Goal: Task Accomplishment & Management: Complete application form

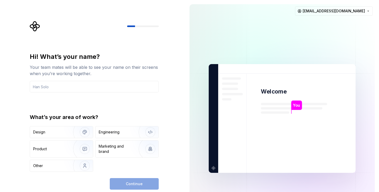
click at [167, 82] on div "Hi! What’s your name? Your team mates will be able to see your name on their sc…" at bounding box center [92, 118] width 185 height 237
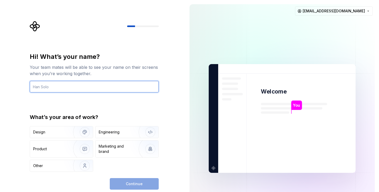
click at [97, 89] on input "text" at bounding box center [94, 87] width 129 height 12
click at [135, 89] on input "text" at bounding box center [94, 87] width 129 height 12
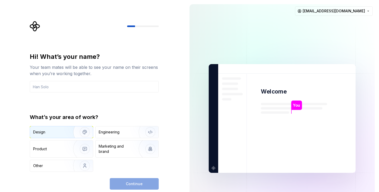
click at [74, 131] on img "button" at bounding box center [81, 132] width 34 height 35
click at [112, 128] on div "Engineering" at bounding box center [127, 133] width 63 height 12
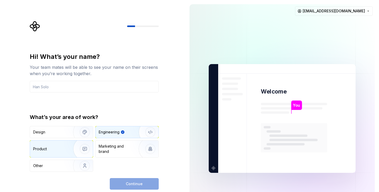
click at [64, 151] on div "Product" at bounding box center [50, 149] width 35 height 5
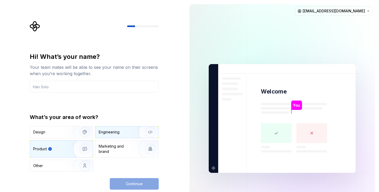
click at [134, 133] on img "button" at bounding box center [147, 132] width 34 height 35
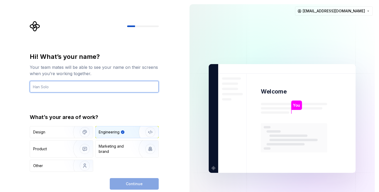
click at [74, 87] on input "text" at bounding box center [94, 87] width 129 height 12
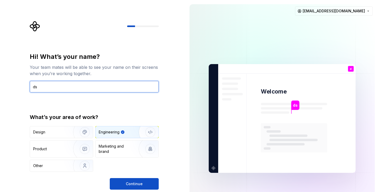
type input "d"
click at [46, 86] on input "SubrataDatta" at bounding box center [94, 87] width 129 height 12
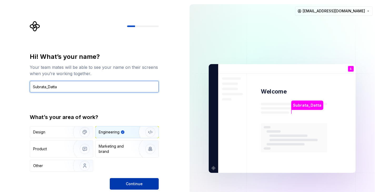
type input "Subrata_Datta"
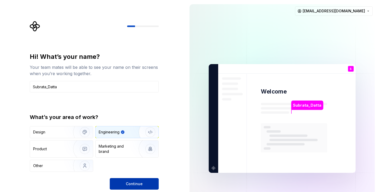
click at [135, 184] on span "Continue" at bounding box center [134, 184] width 17 height 5
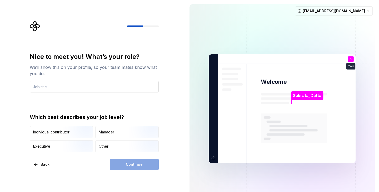
click at [49, 86] on input "text" at bounding box center [94, 87] width 129 height 12
click at [74, 131] on img "button" at bounding box center [80, 138] width 34 height 35
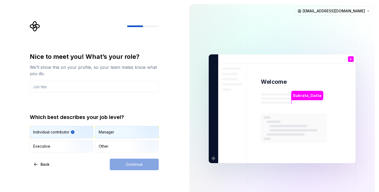
click at [125, 132] on div "Manager" at bounding box center [127, 133] width 63 height 12
click at [128, 165] on div "Continue" at bounding box center [134, 165] width 49 height 12
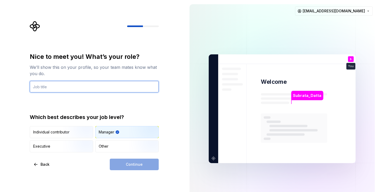
click at [53, 85] on input "text" at bounding box center [94, 87] width 129 height 12
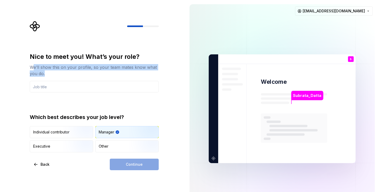
drag, startPoint x: 34, startPoint y: 67, endPoint x: 135, endPoint y: 74, distance: 101.1
click at [135, 74] on div "We’ll show this on your profile, so your team mates know what you do." at bounding box center [94, 70] width 129 height 13
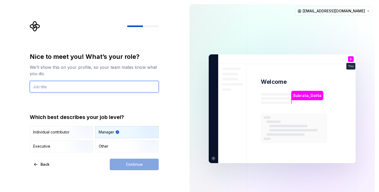
click at [82, 91] on input "text" at bounding box center [94, 87] width 129 height 12
click at [41, 86] on input "text" at bounding box center [94, 87] width 129 height 12
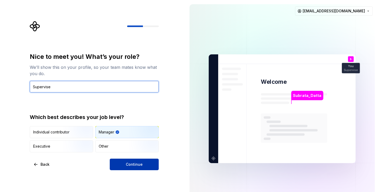
type input "Supervise"
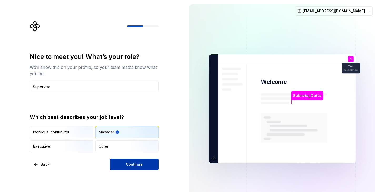
click at [141, 162] on button "Continue" at bounding box center [134, 165] width 49 height 12
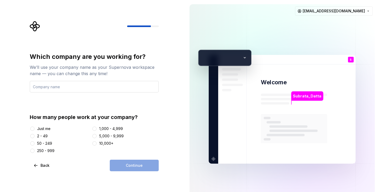
click at [113, 83] on input "text" at bounding box center [94, 87] width 129 height 12
type input "RHD"
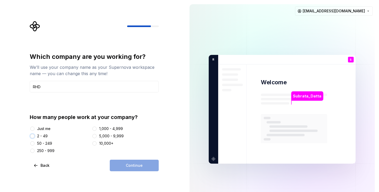
click at [33, 136] on button "2 - 49" at bounding box center [32, 136] width 4 height 4
click at [125, 166] on button "Continue" at bounding box center [134, 166] width 49 height 12
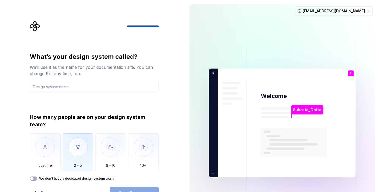
click at [77, 154] on img "button" at bounding box center [78, 151] width 31 height 35
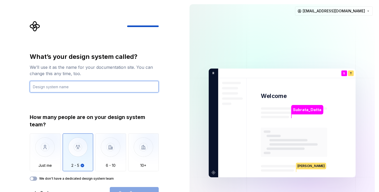
click at [55, 88] on input "text" at bounding box center [94, 87] width 129 height 12
type input "HDM"
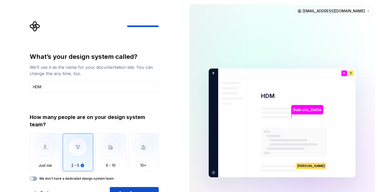
click at [55, 186] on div "What’s your design system called? We’ll use it as the name for your documentati…" at bounding box center [94, 126] width 129 height 146
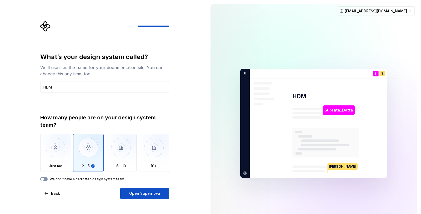
click at [46, 178] on button "We don't have a dedicated design system team" at bounding box center [43, 179] width 7 height 4
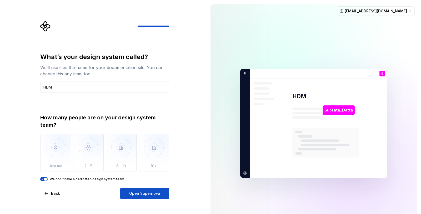
click at [42, 178] on icon "button" at bounding box center [42, 178] width 4 height 3
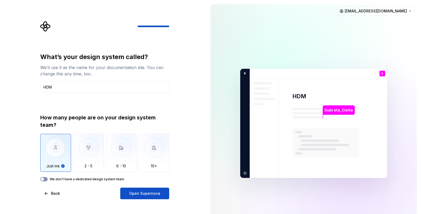
drag, startPoint x: 49, startPoint y: 177, endPoint x: 46, endPoint y: 177, distance: 2.9
click at [46, 177] on div "We don't have a dedicated design system team" at bounding box center [104, 179] width 129 height 4
click at [88, 155] on img "button" at bounding box center [88, 151] width 31 height 35
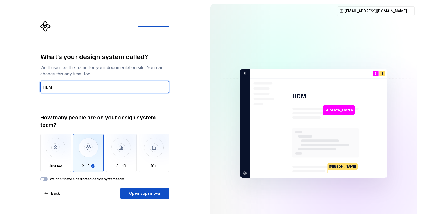
click at [97, 89] on input "HDM" at bounding box center [104, 87] width 129 height 12
type input "HDM Circle"
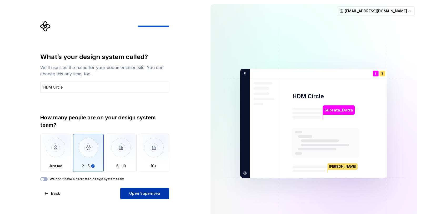
click at [153, 191] on span "Open Supernova" at bounding box center [144, 193] width 31 height 5
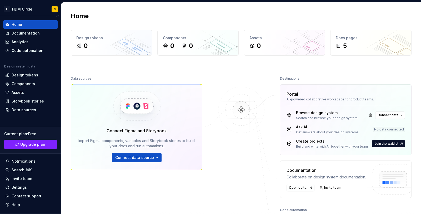
click at [20, 24] on div "Home" at bounding box center [17, 24] width 11 height 5
click at [154, 155] on button "Connect data source" at bounding box center [137, 157] width 50 height 9
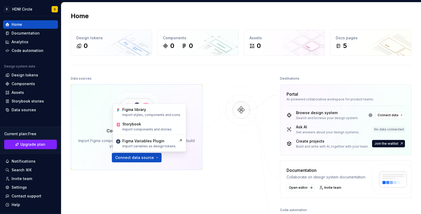
click at [218, 147] on div at bounding box center [241, 158] width 53 height 167
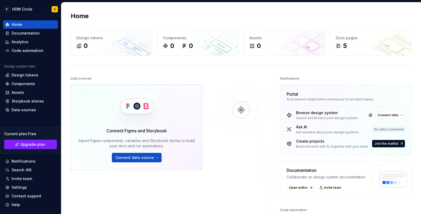
click at [287, 128] on icon at bounding box center [289, 129] width 5 height 5
click at [379, 141] on button "Join the waitlist" at bounding box center [388, 143] width 33 height 7
click at [379, 142] on span "Join the waitlist" at bounding box center [386, 143] width 24 height 4
click at [379, 143] on button "Join the waitlist" at bounding box center [388, 143] width 33 height 7
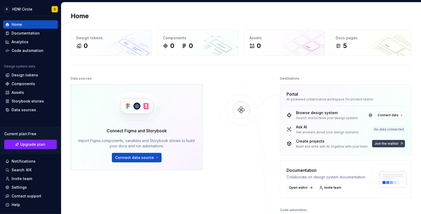
click at [379, 143] on button "Join the waitlist" at bounding box center [388, 143] width 33 height 7
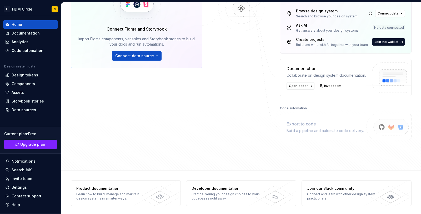
click at [379, 80] on img at bounding box center [392, 83] width 56 height 43
click at [292, 85] on span "Open editor" at bounding box center [298, 86] width 19 height 4
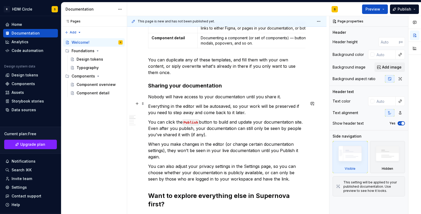
scroll to position [212, 0]
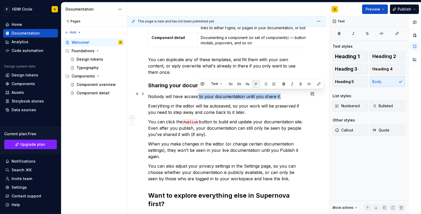
drag, startPoint x: 198, startPoint y: 95, endPoint x: 279, endPoint y: 90, distance: 81.2
click at [279, 93] on p "Nobody will have access to your documentation until you share it." at bounding box center [226, 96] width 157 height 6
click at [379, 7] on button "Preview" at bounding box center [375, 8] width 26 height 9
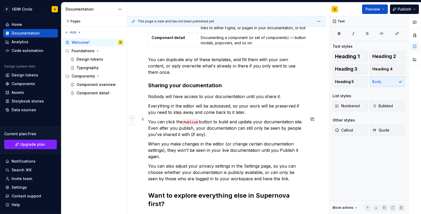
click at [299, 118] on p "You can click the Publish button to build and update your documentation site. E…" at bounding box center [226, 127] width 157 height 19
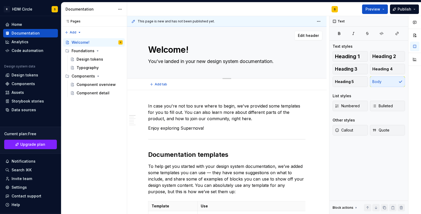
click at [206, 64] on textarea "You’ve landed in your new design system documentation." at bounding box center [225, 61] width 157 height 8
click at [157, 82] on span "Add tab" at bounding box center [161, 84] width 12 height 4
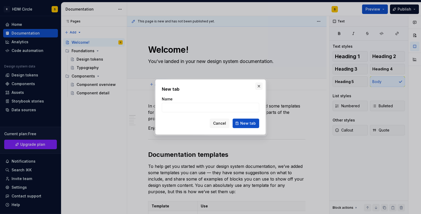
click at [261, 86] on button "button" at bounding box center [258, 85] width 7 height 7
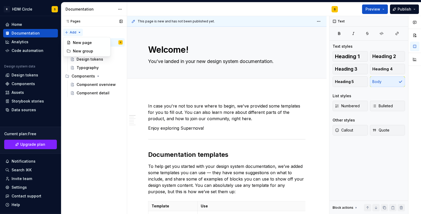
click at [77, 31] on div "Pages Pages Add Accessibility guide for tree Page tree. Navigate the tree with …" at bounding box center [94, 115] width 66 height 198
click at [82, 124] on div "Pages Pages Add Accessibility guide for tree Page tree. Navigate the tree with …" at bounding box center [94, 115] width 66 height 198
click at [92, 50] on div "Foundations" at bounding box center [83, 50] width 23 height 5
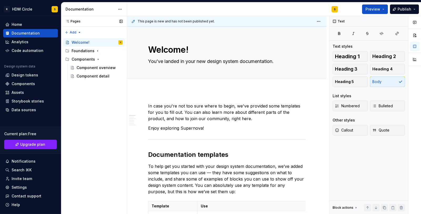
click at [109, 26] on div "Pages Pages" at bounding box center [94, 21] width 66 height 11
click at [79, 127] on div "Pages Pages Add Accessibility guide for tree Page tree. Navigate the tree with …" at bounding box center [94, 115] width 66 height 198
click at [86, 59] on div "Components" at bounding box center [83, 59] width 23 height 5
click at [90, 49] on div "Foundations" at bounding box center [83, 50] width 23 height 5
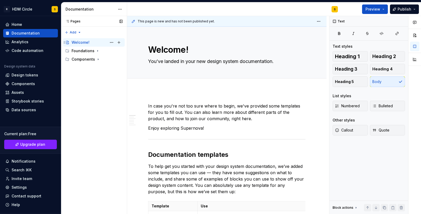
click at [90, 43] on div "Welcome! S" at bounding box center [97, 42] width 51 height 7
click at [72, 43] on div "Welcome!" at bounding box center [81, 42] width 18 height 5
click at [82, 49] on div "Foundations" at bounding box center [83, 50] width 23 height 5
click at [80, 77] on div "Components" at bounding box center [83, 75] width 23 height 5
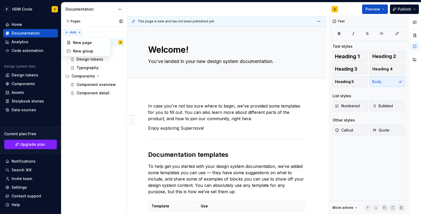
click at [77, 31] on div "Pages Pages Add Accessibility guide for tree Page tree. Navigate the tree with …" at bounding box center [94, 115] width 66 height 198
click at [102, 20] on div "Pages Pages Add Accessibility guide for tree Page tree. Navigate the tree with …" at bounding box center [94, 115] width 66 height 198
click at [93, 59] on div "Design tokens" at bounding box center [90, 59] width 27 height 5
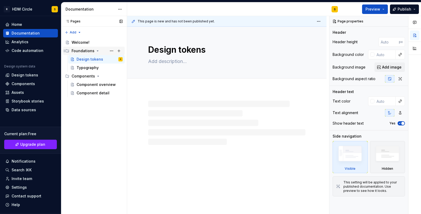
click at [82, 49] on div "Foundations" at bounding box center [83, 50] width 23 height 5
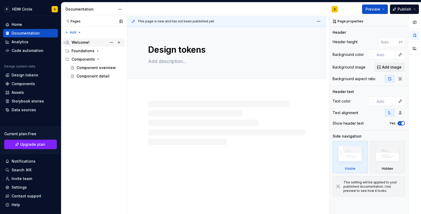
click at [79, 41] on div "Welcome!" at bounding box center [81, 42] width 18 height 5
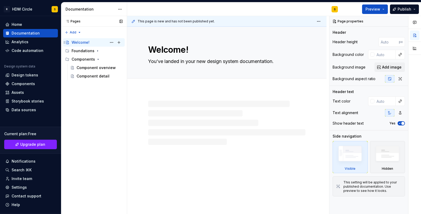
click at [79, 41] on div "Welcome!" at bounding box center [81, 42] width 18 height 5
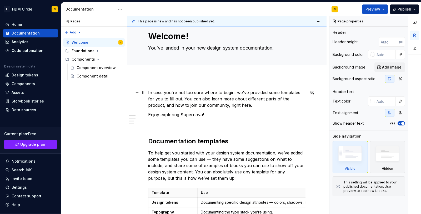
scroll to position [14, 0]
click at [110, 41] on button "Page tree" at bounding box center [111, 42] width 7 height 7
type textarea "*"
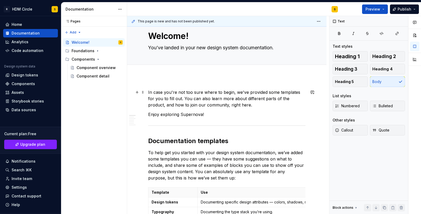
click at [212, 102] on html "R HDM Circle S Home Documentation Analytics Code automation Design system data …" at bounding box center [210, 107] width 421 height 214
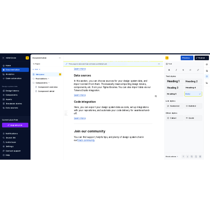
scroll to position [484, 0]
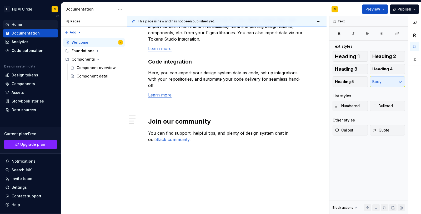
click at [17, 23] on div "Home" at bounding box center [17, 24] width 11 height 5
